Goal: Transaction & Acquisition: Obtain resource

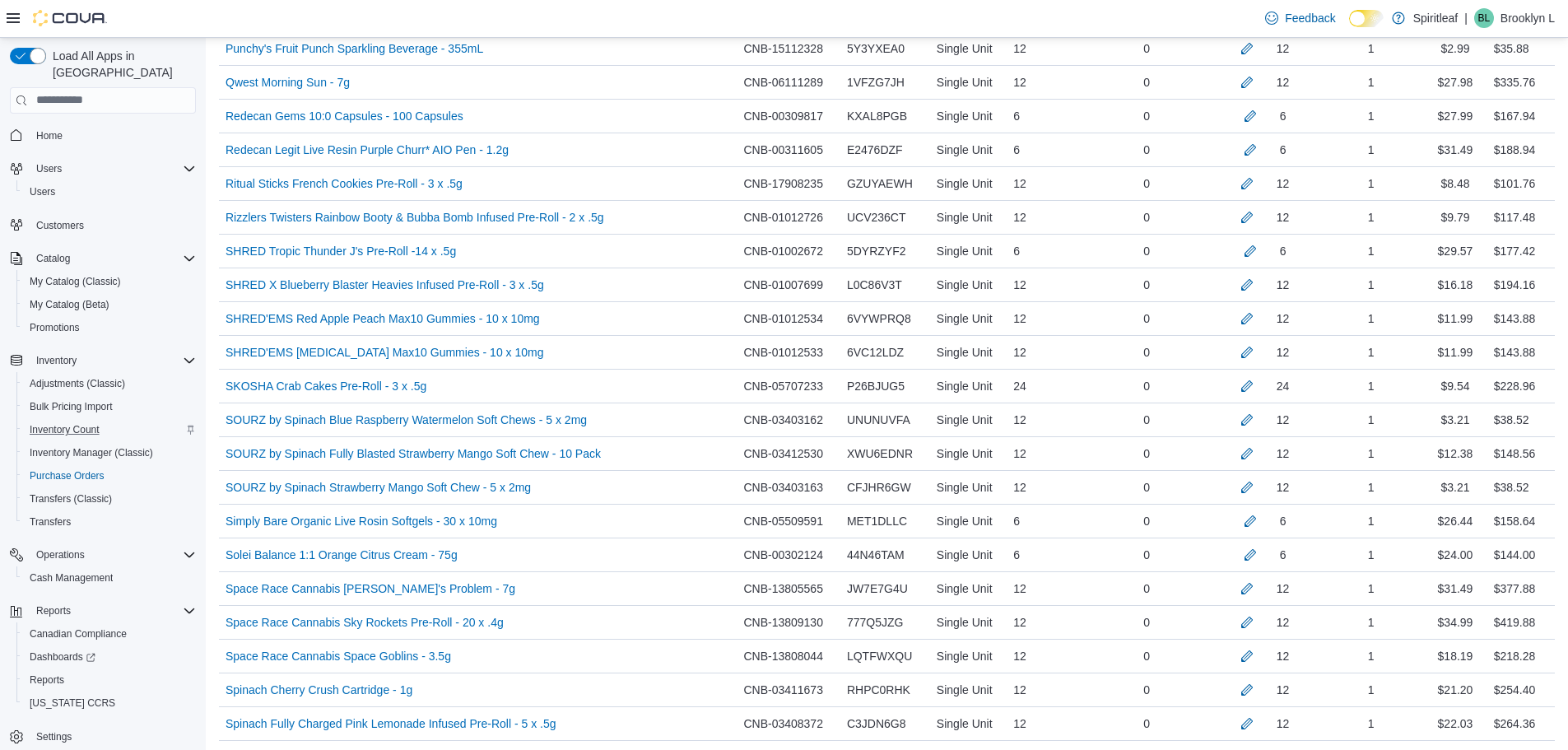
scroll to position [2701, 0]
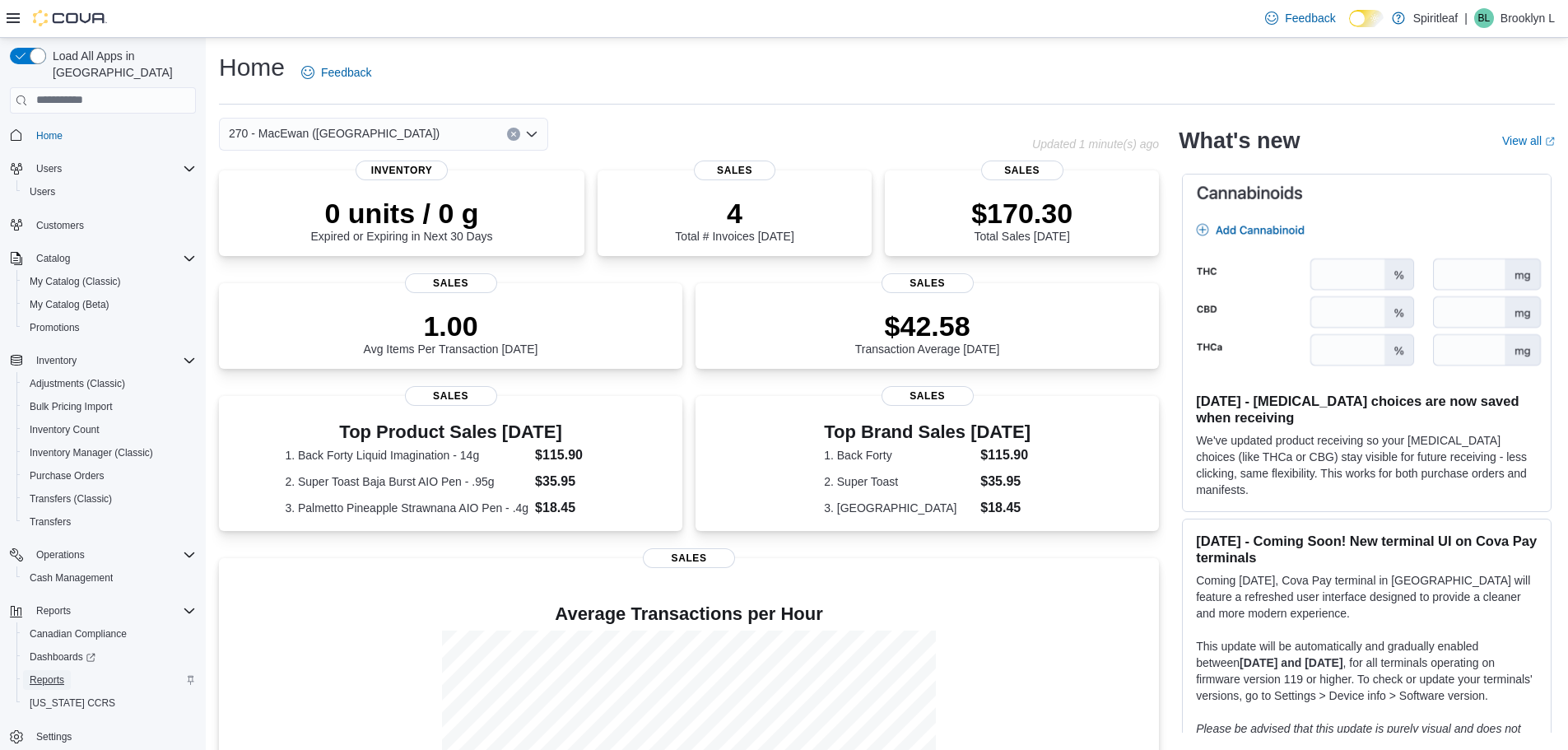
click at [38, 673] on span "Reports" at bounding box center [47, 680] width 34 height 13
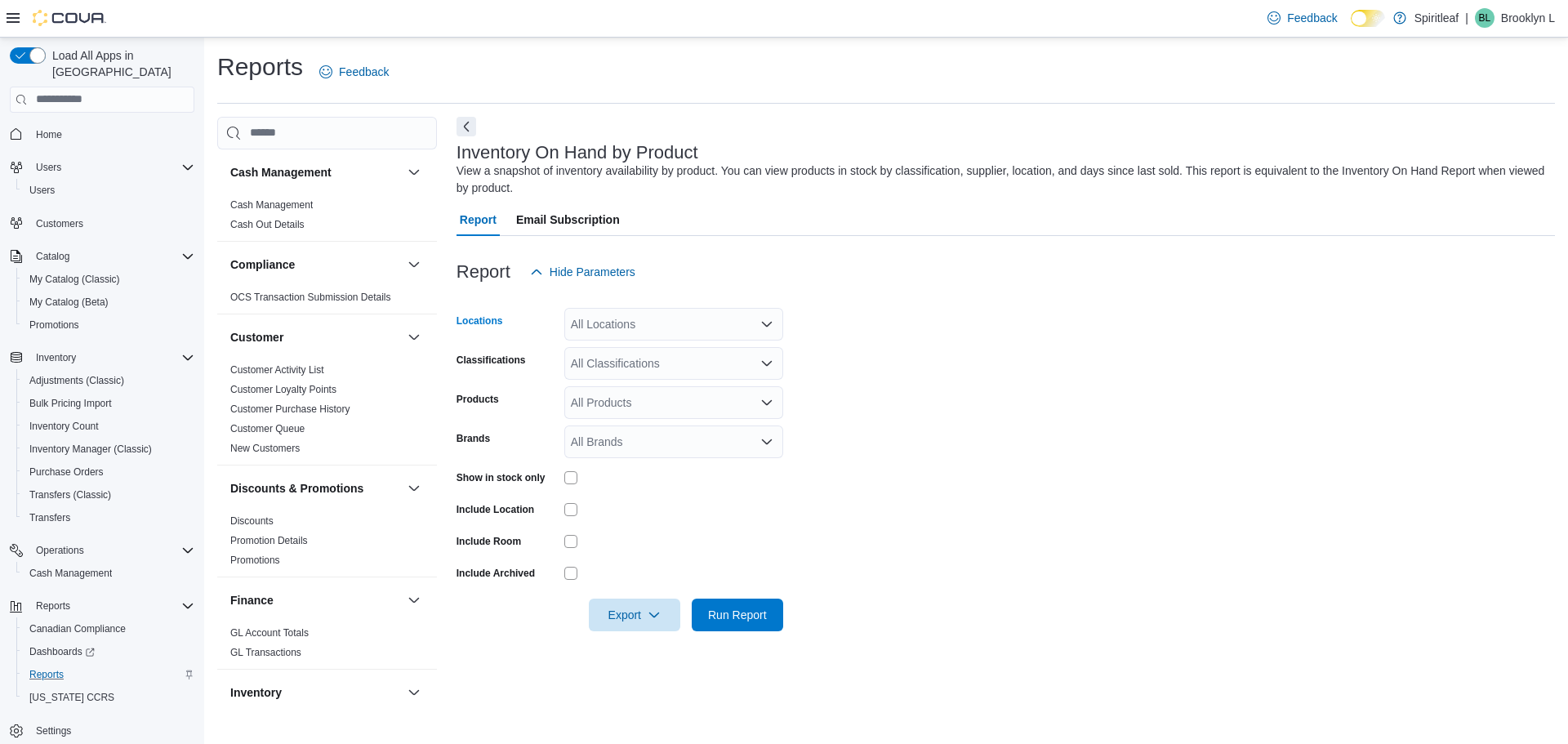
click at [637, 318] on div "All Locations" at bounding box center [673, 325] width 219 height 32
type input "***"
click at [644, 349] on span "270 - MacEwan ([GEOGRAPHIC_DATA])" at bounding box center [729, 352] width 209 height 16
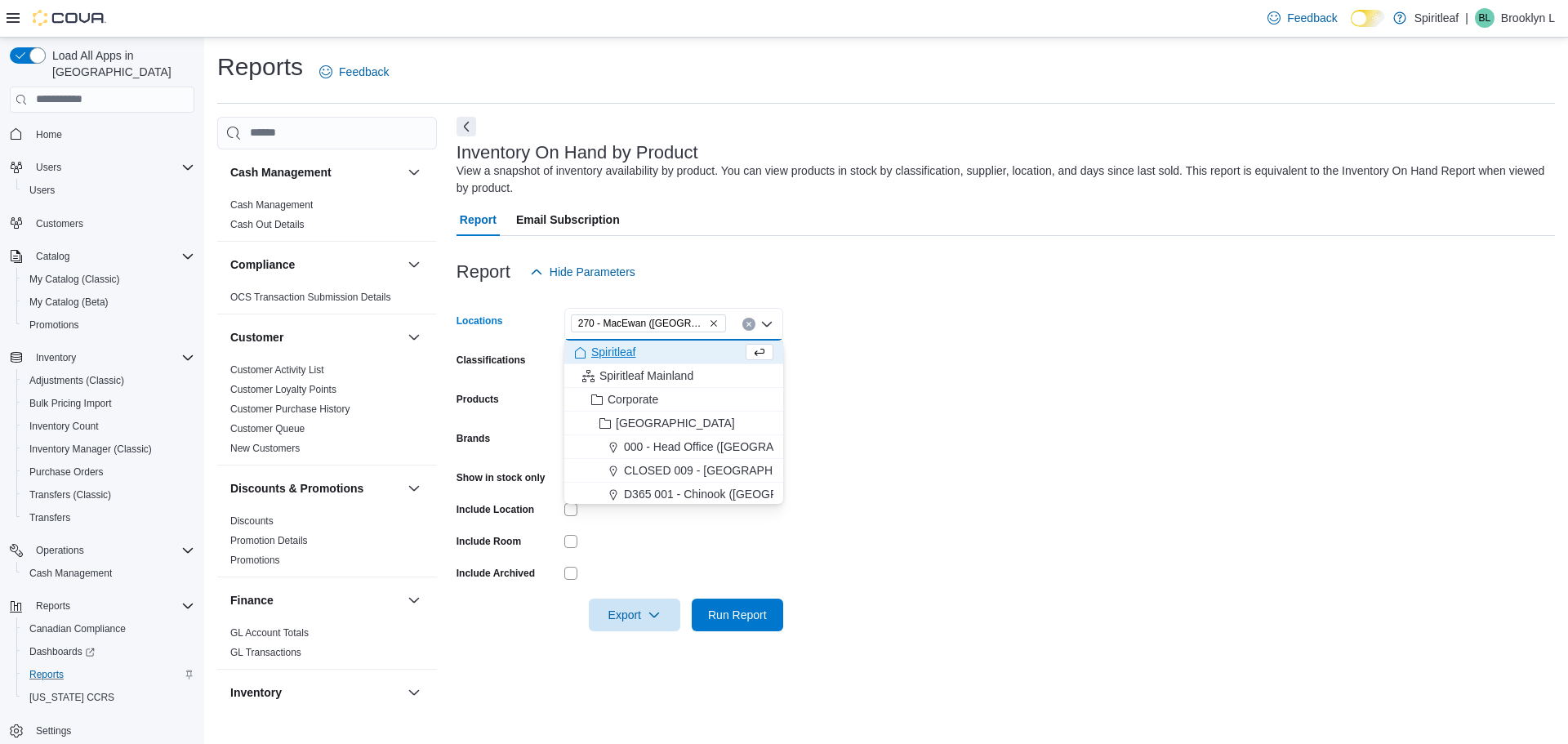
click at [987, 264] on div "Report Hide Parameters" at bounding box center [1005, 272] width 1098 height 32
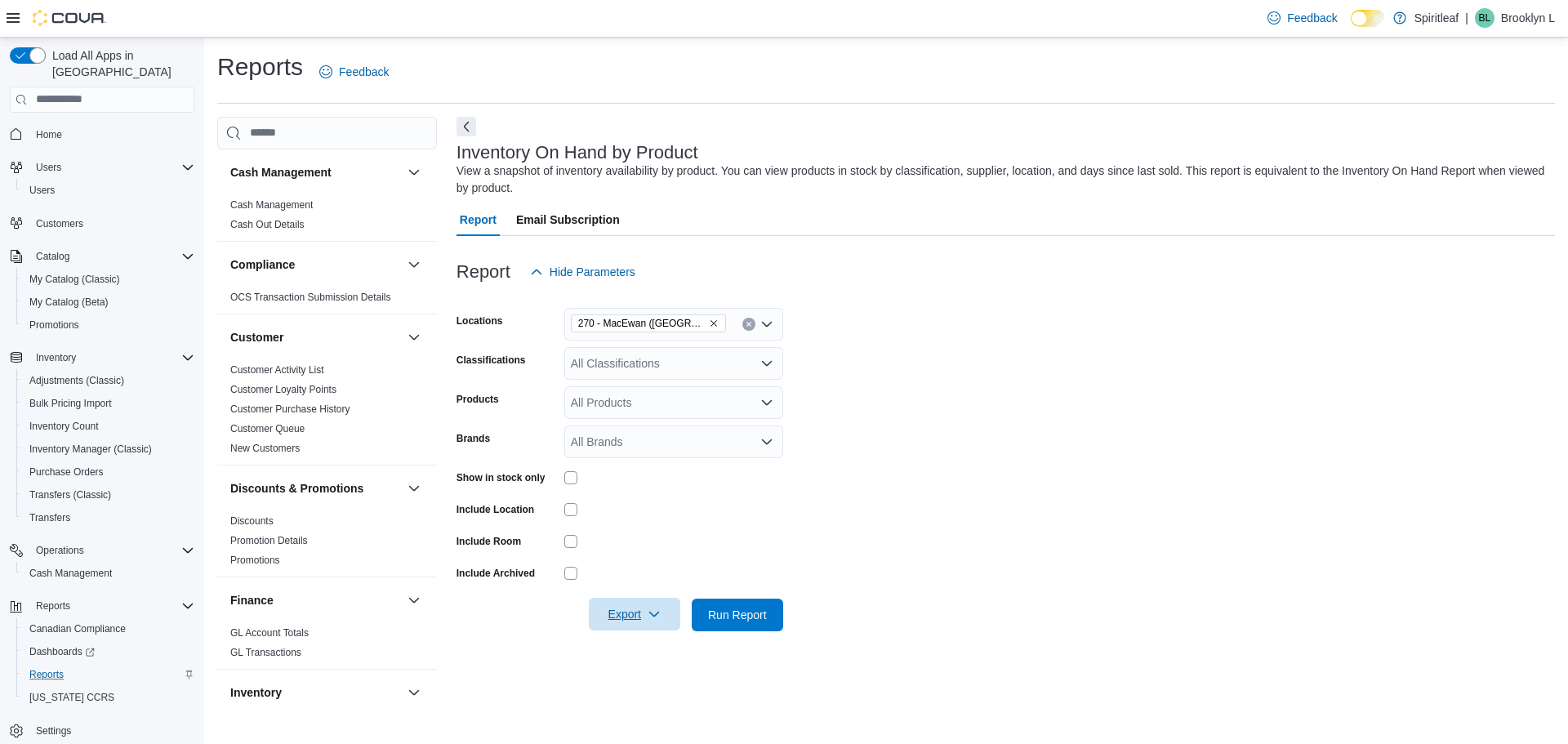
click at [650, 609] on icon "button" at bounding box center [655, 615] width 13 height 13
click at [649, 521] on span "Export to Excel" at bounding box center [637, 517] width 74 height 13
